Goal: Book appointment/travel/reservation

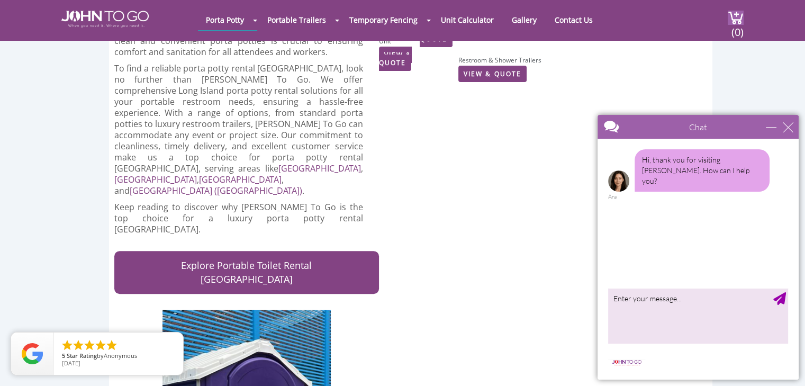
scroll to position [265, 0]
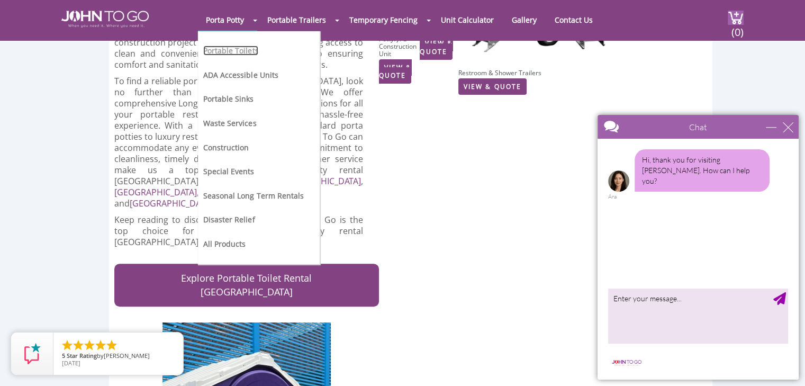
click at [233, 49] on link "Portable Toilets" at bounding box center [230, 51] width 55 height 10
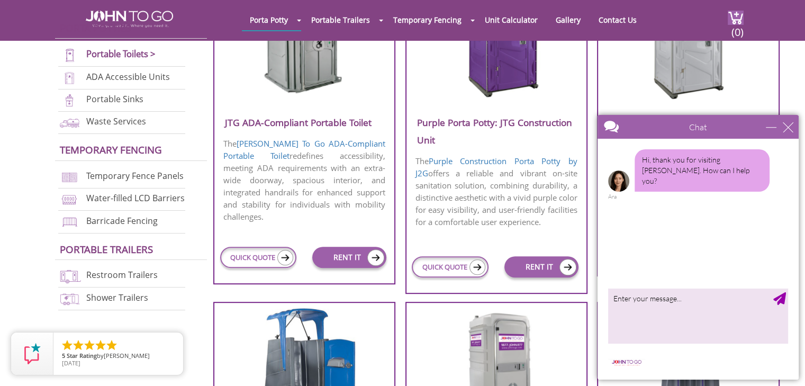
scroll to position [477, 0]
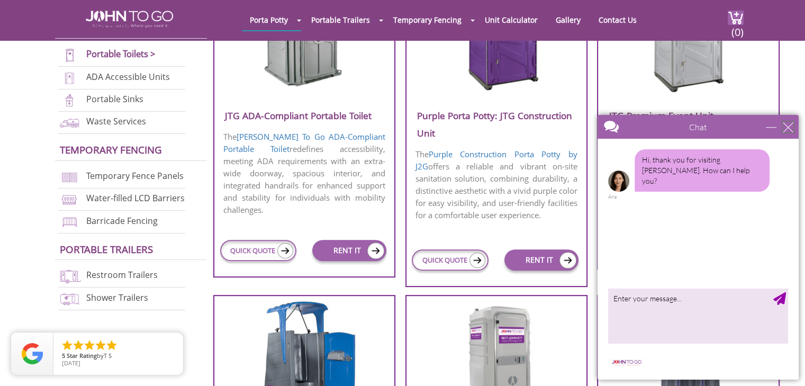
click at [786, 127] on div "close" at bounding box center [788, 127] width 11 height 11
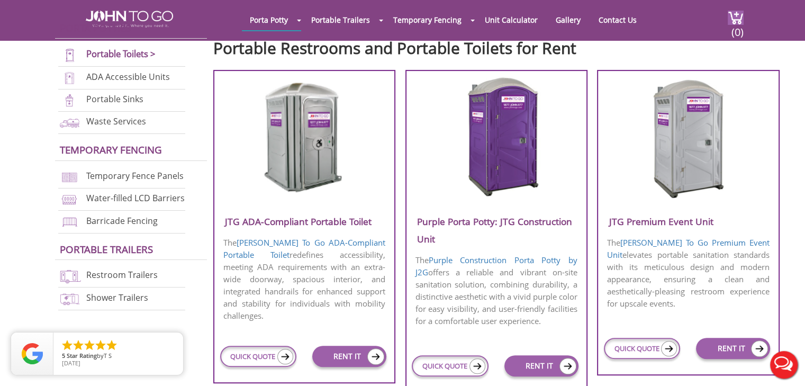
scroll to position [424, 0]
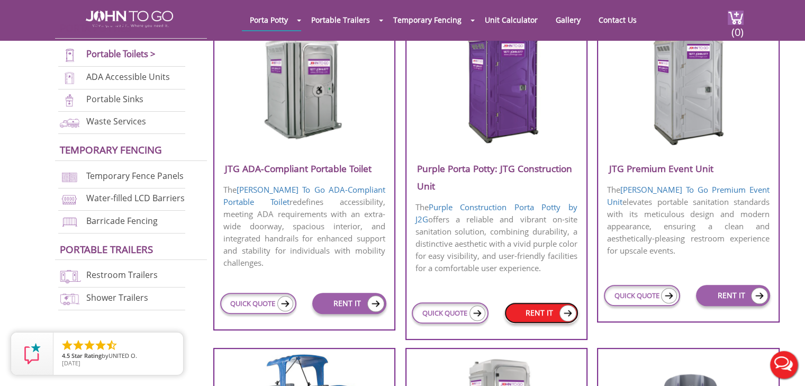
click at [566, 311] on img at bounding box center [568, 313] width 17 height 16
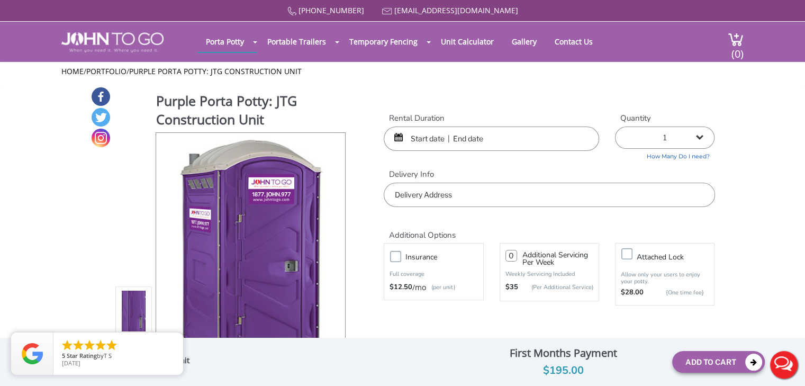
click at [453, 135] on input "text" at bounding box center [492, 139] width 216 height 24
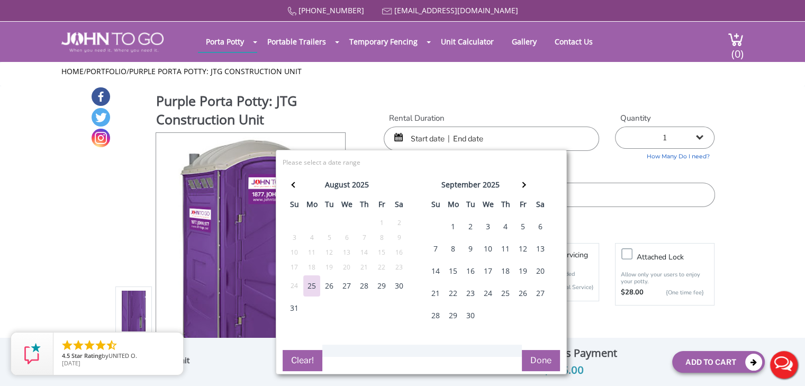
click at [392, 284] on div "30" at bounding box center [399, 285] width 17 height 21
click at [399, 288] on div "30" at bounding box center [399, 285] width 17 height 21
type input "08/30/2025 to 08/30/2025"
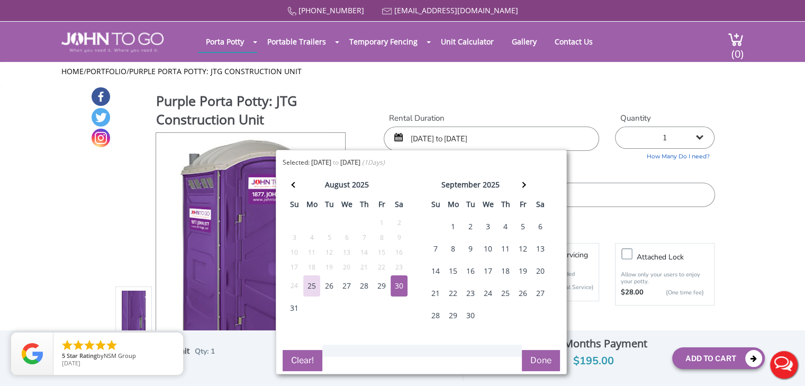
click at [620, 169] on label "Delivery Info" at bounding box center [549, 174] width 331 height 11
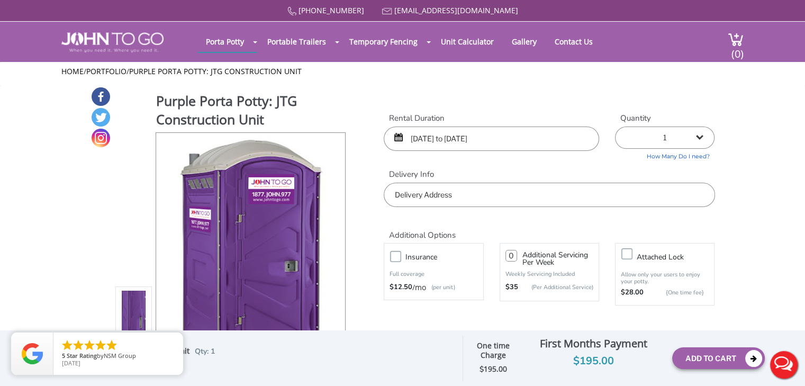
click at [474, 195] on input "text" at bounding box center [549, 195] width 331 height 24
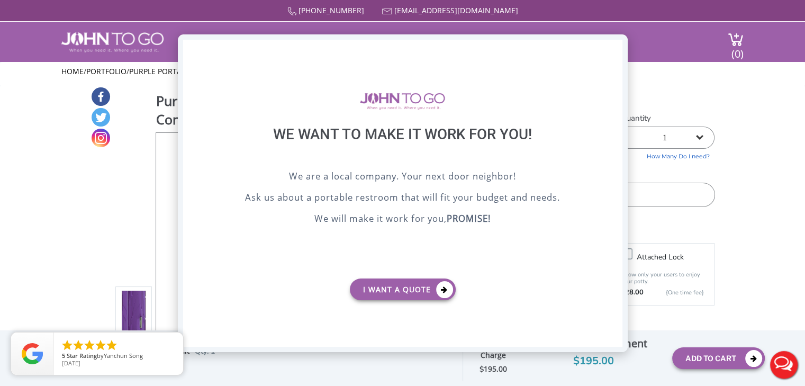
click at [613, 49] on div "X" at bounding box center [614, 49] width 16 height 18
